Goal: Navigation & Orientation: Find specific page/section

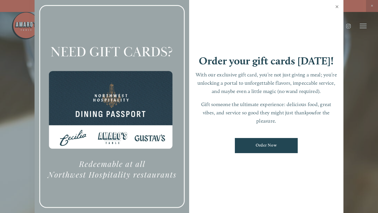
click at [337, 7] on link "Close" at bounding box center [336, 7] width 11 height 16
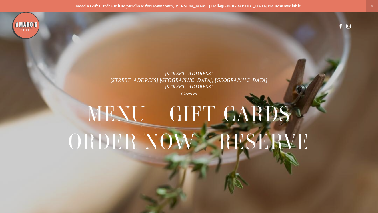
click at [362, 25] on icon at bounding box center [362, 25] width 7 height 5
click at [343, 26] on span "Careers" at bounding box center [345, 25] width 13 height 5
click at [262, 29] on header "Menu Order Now Visit Gallery 0" at bounding box center [189, 26] width 378 height 52
click at [261, 25] on span "Menu" at bounding box center [263, 25] width 11 height 5
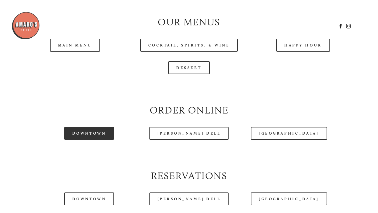
scroll to position [552, 0]
click at [178, 45] on header "Menu Order Now Visit Gallery 0" at bounding box center [188, 26] width 355 height 52
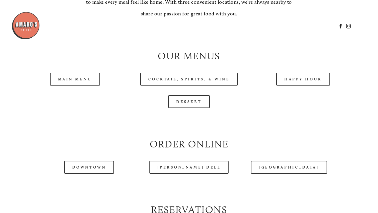
scroll to position [519, 0]
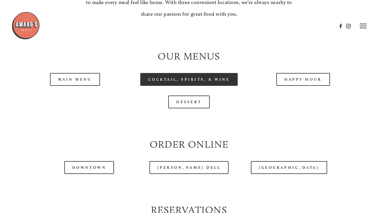
click at [162, 80] on link "Cocktail, Spirits, & Wine" at bounding box center [189, 79] width 98 height 13
